Goal: Check status: Check status

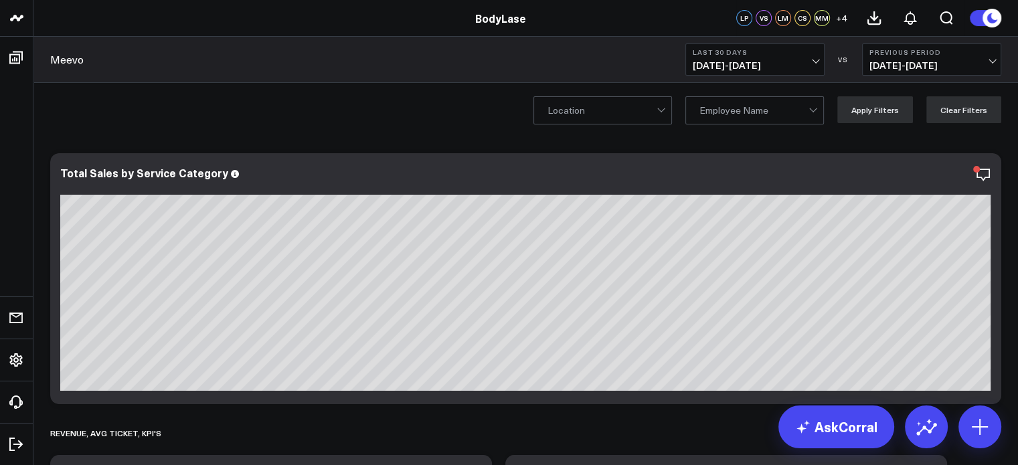
click at [760, 74] on button "Last 30 Days [DATE] - [DATE]" at bounding box center [754, 60] width 139 height 32
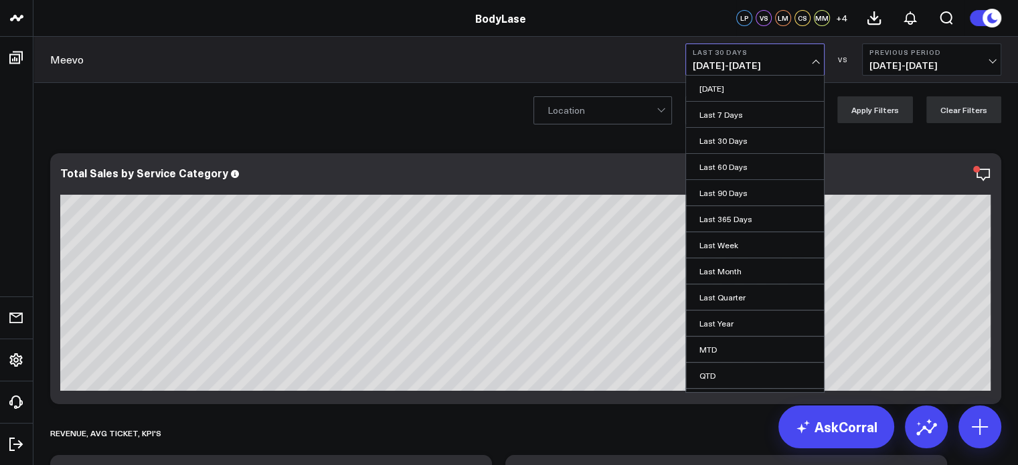
click at [662, 47] on div "Meevo Last 30 Days [DATE] - [DATE] [DATE] Last 7 Days Last 30 Days Last 60 Days…" at bounding box center [525, 60] width 985 height 46
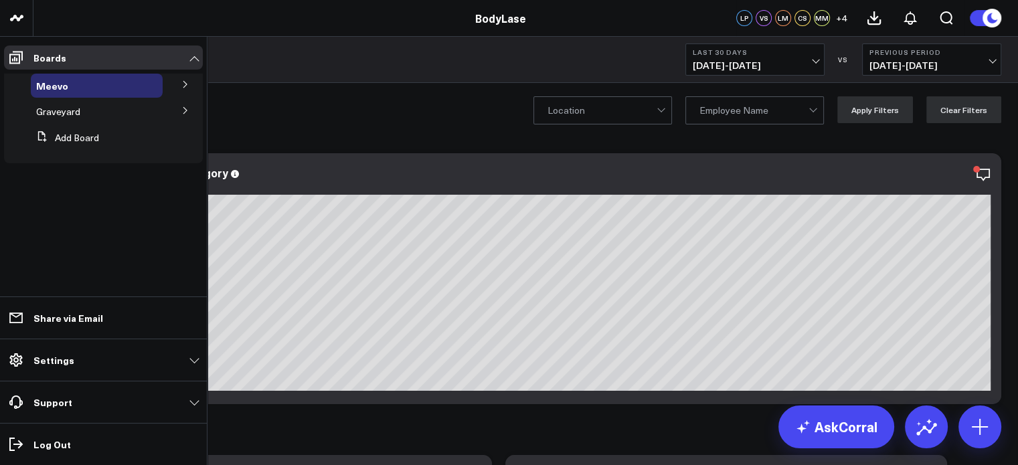
click at [185, 90] on button at bounding box center [185, 84] width 35 height 20
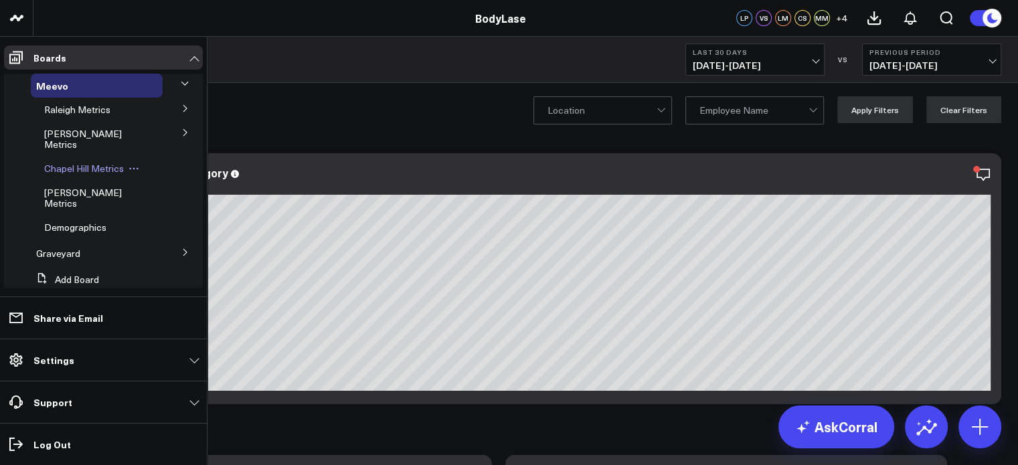
click at [94, 162] on span "Chapel Hill Metrics" at bounding box center [84, 168] width 80 height 13
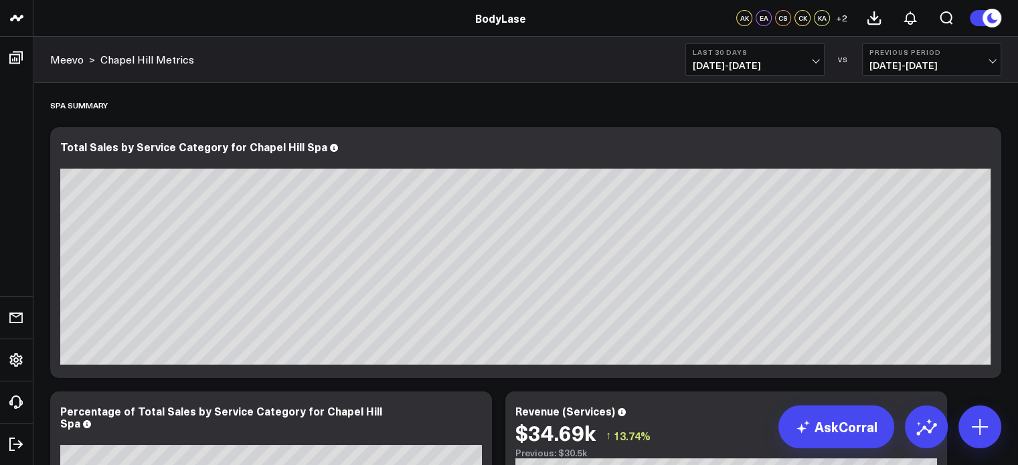
click at [795, 60] on span "[DATE] - [DATE]" at bounding box center [755, 65] width 125 height 11
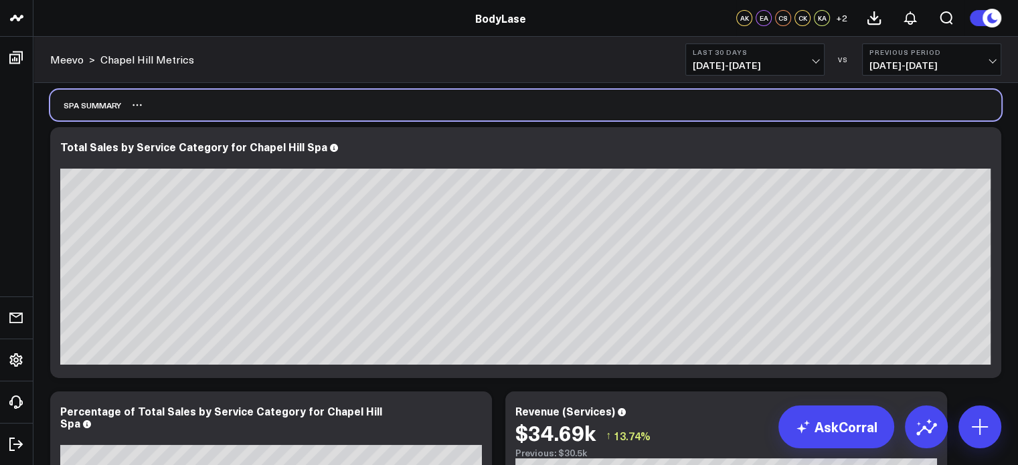
click at [929, 104] on div "Spa Summary" at bounding box center [525, 105] width 951 height 31
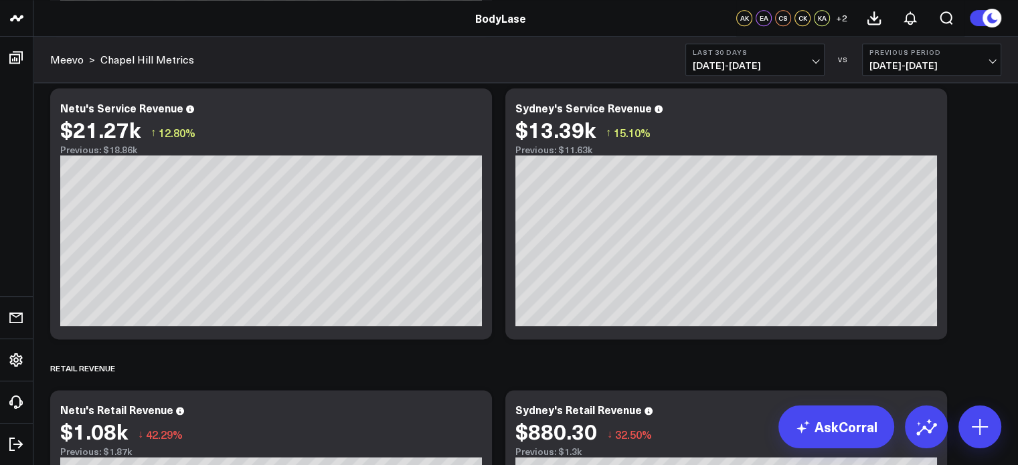
scroll to position [1845, 0]
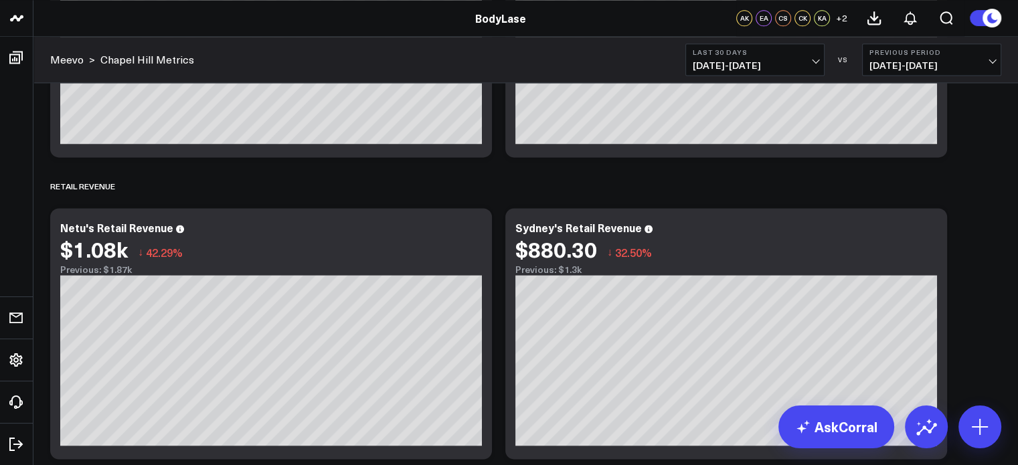
click at [793, 69] on span "[DATE] - [DATE]" at bounding box center [755, 65] width 125 height 11
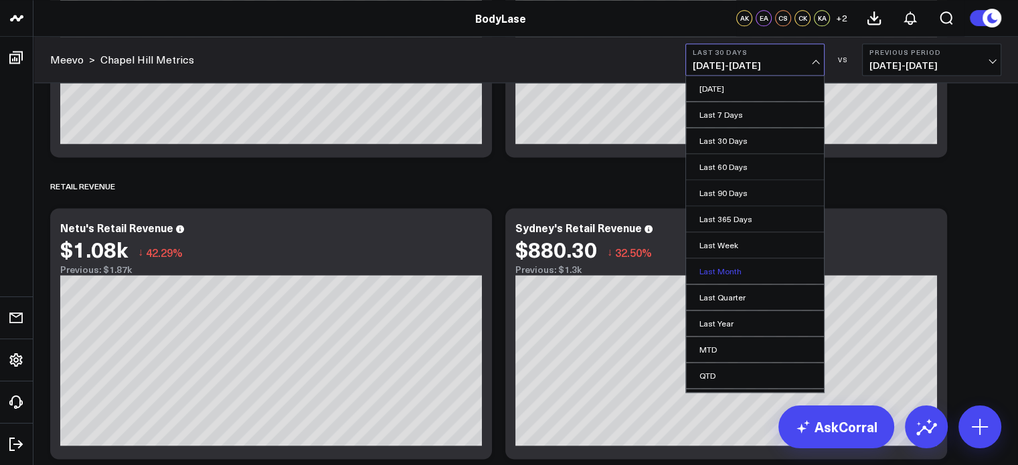
click at [723, 268] on link "Last Month" at bounding box center [755, 270] width 138 height 25
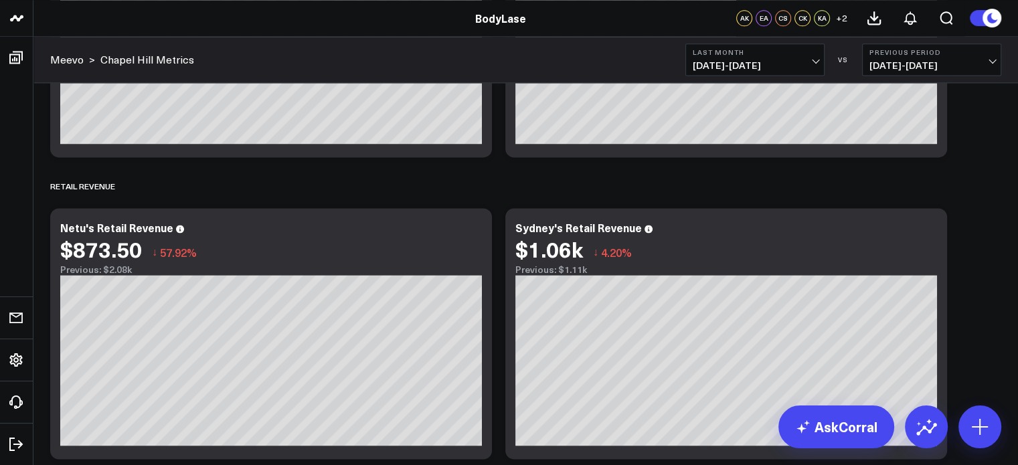
click at [904, 61] on span "[DATE] - [DATE]" at bounding box center [932, 65] width 125 height 11
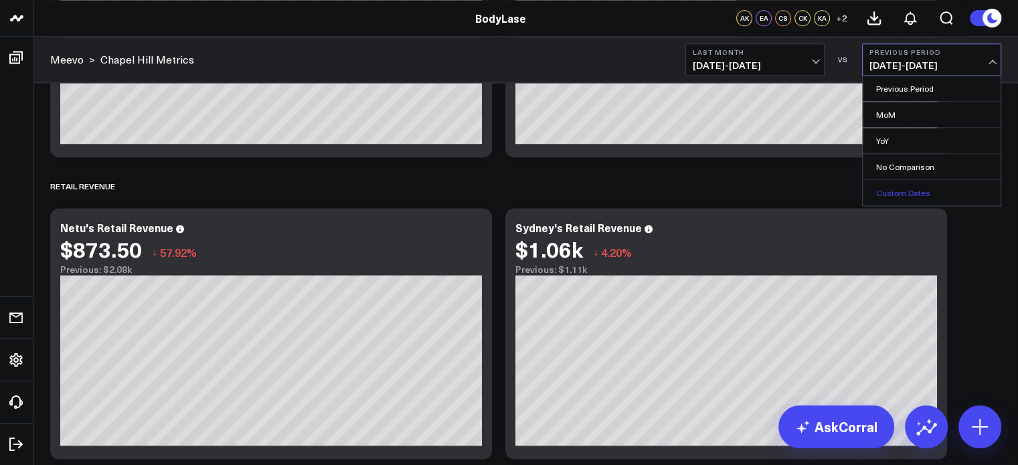
click at [892, 197] on link "Custom Dates" at bounding box center [932, 192] width 138 height 25
select select "8"
select select "2025"
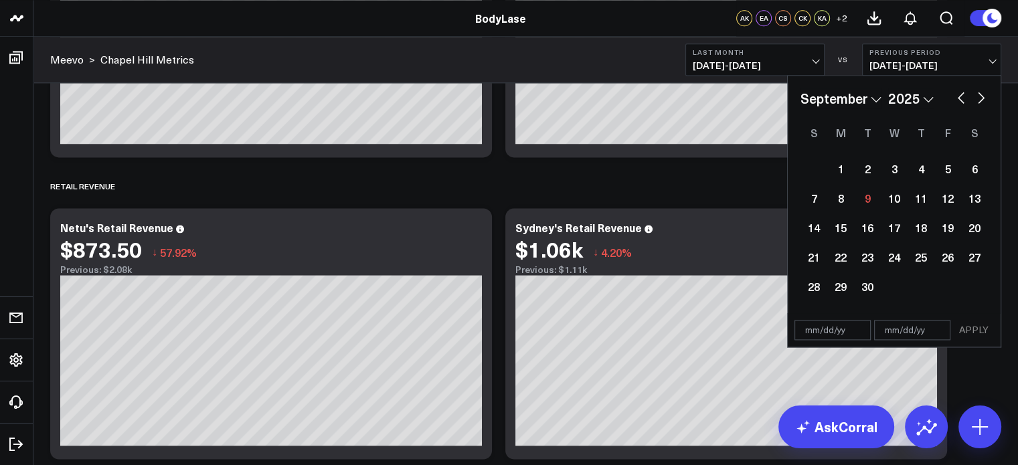
click at [960, 96] on button "button" at bounding box center [961, 96] width 13 height 16
select select "7"
select select "2025"
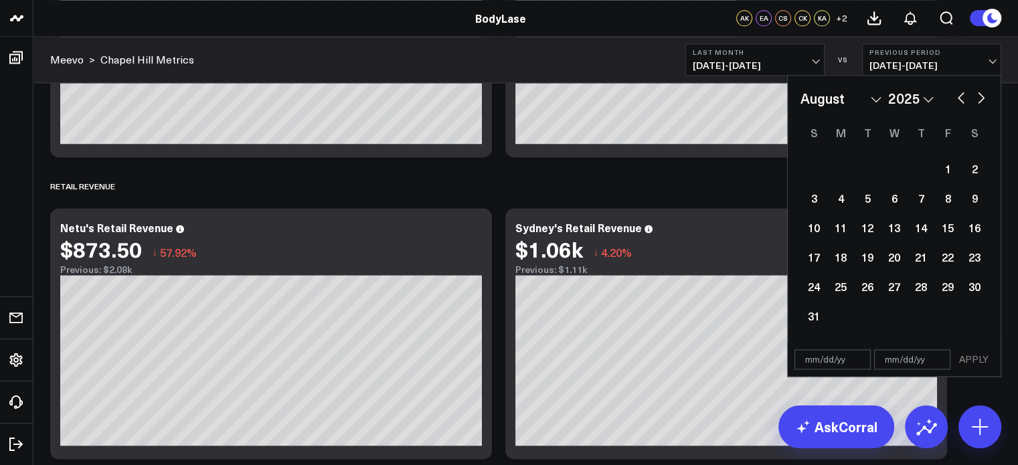
click at [959, 96] on button "button" at bounding box center [961, 96] width 13 height 16
select select "6"
select select "2025"
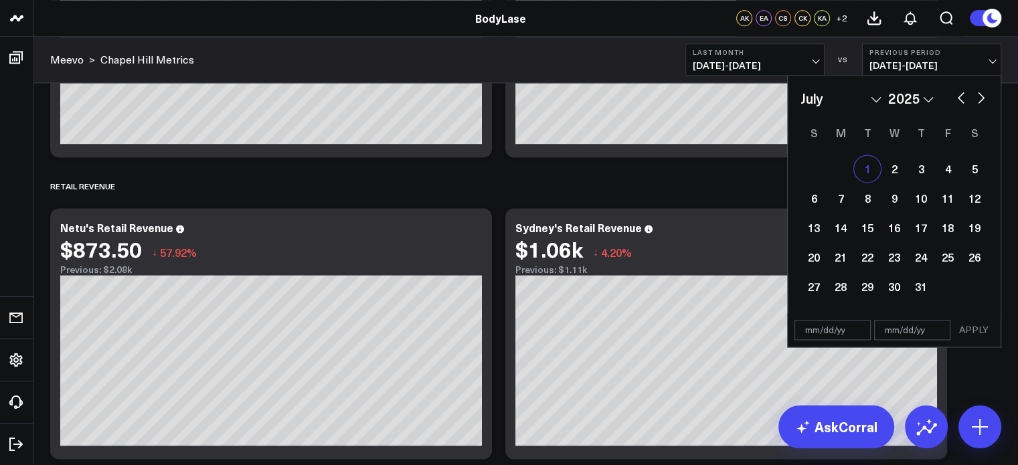
click at [868, 175] on div "1" at bounding box center [867, 168] width 27 height 27
type input "[DATE]"
select select "6"
select select "2025"
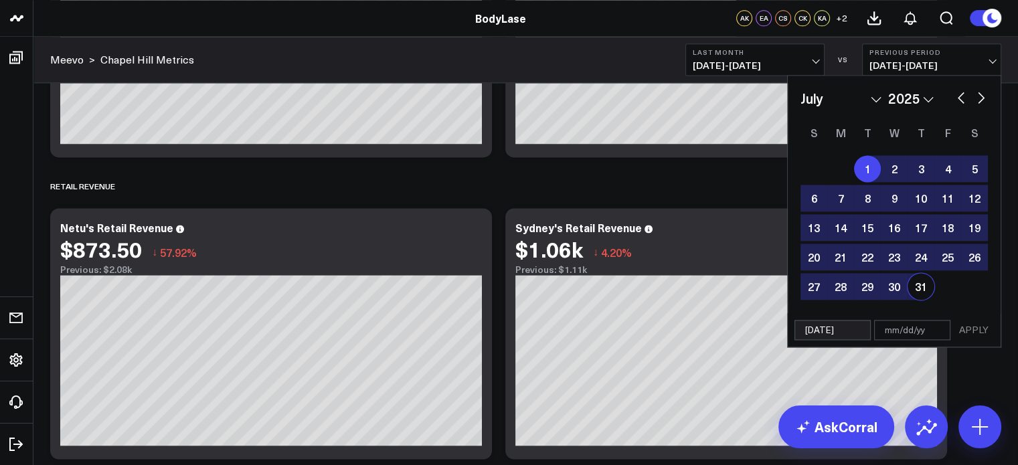
click at [913, 288] on div "31" at bounding box center [921, 286] width 27 height 27
type input "[DATE]"
select select "6"
select select "2025"
click at [971, 331] on button "APPLY" at bounding box center [974, 330] width 40 height 20
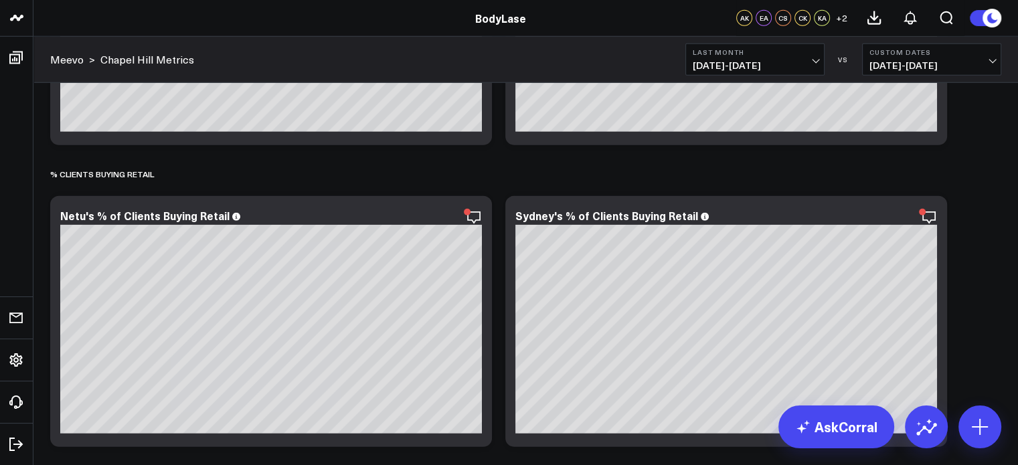
scroll to position [3644, 0]
